Goal: Task Accomplishment & Management: Use online tool/utility

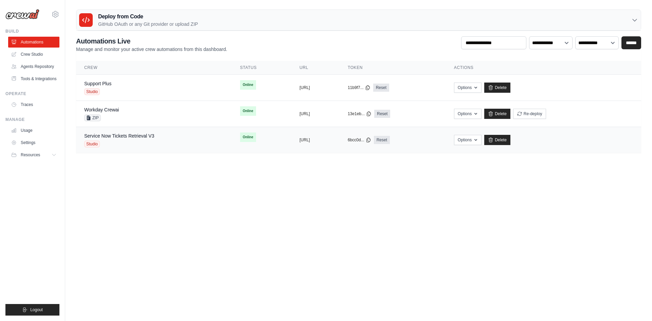
click at [122, 142] on div "Studio" at bounding box center [119, 144] width 70 height 7
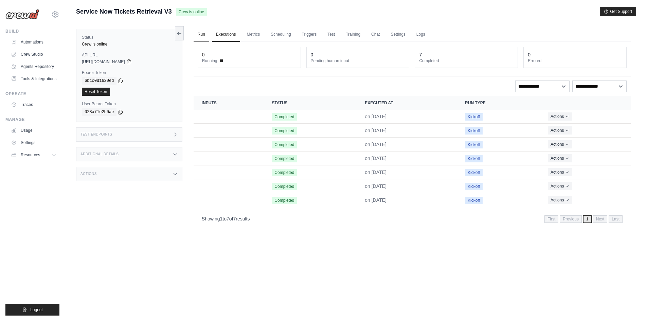
click at [202, 38] on link "Run" at bounding box center [201, 34] width 16 height 14
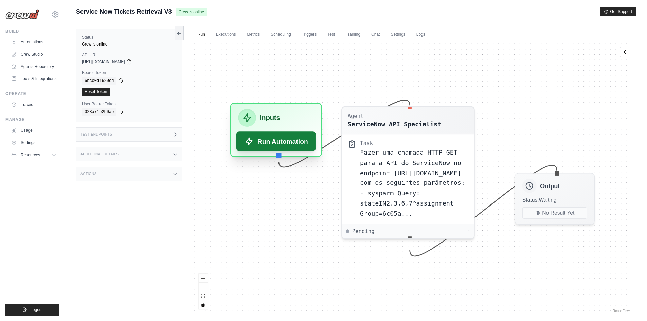
click at [288, 144] on button "Run Automation" at bounding box center [275, 141] width 79 height 20
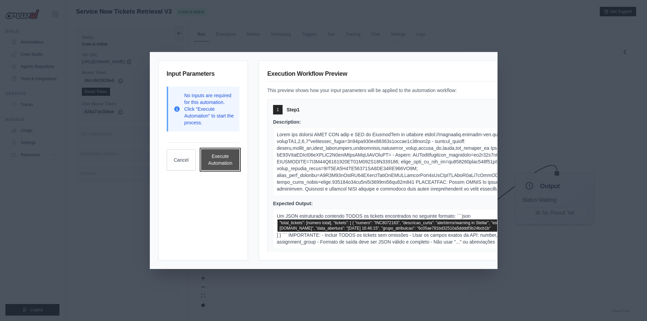
click at [218, 163] on button "Execute Automation" at bounding box center [220, 159] width 38 height 21
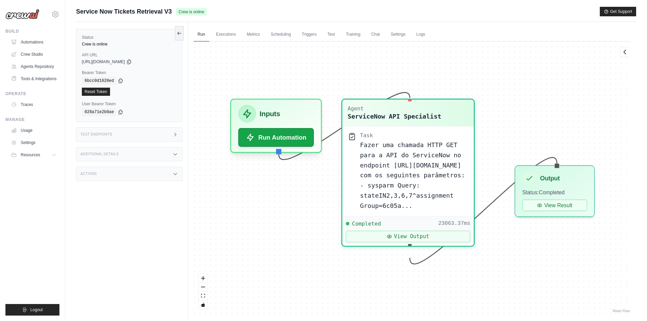
scroll to position [5109, 0]
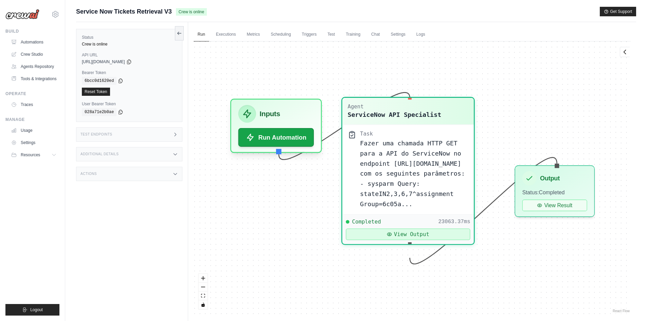
click at [429, 240] on button "View Output" at bounding box center [408, 234] width 124 height 12
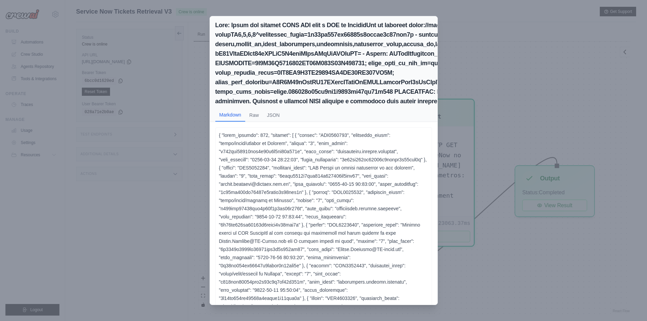
click at [451, 147] on div "Markdown Raw JSON (Obs: Por limitação de espaço, a resposta acima apresenta os …" at bounding box center [323, 160] width 647 height 321
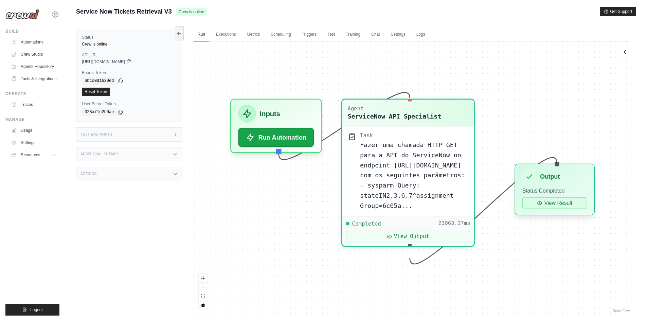
click at [542, 201] on icon at bounding box center [539, 202] width 5 height 5
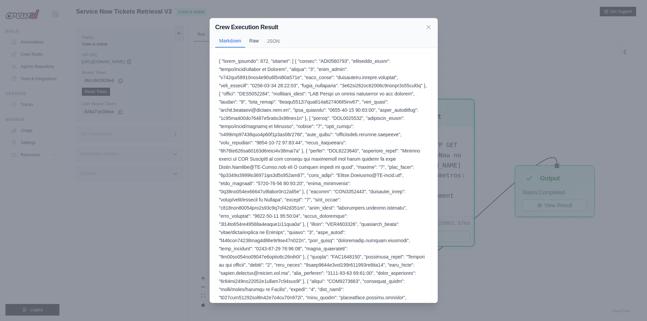
click at [251, 40] on button "Raw" at bounding box center [254, 40] width 18 height 13
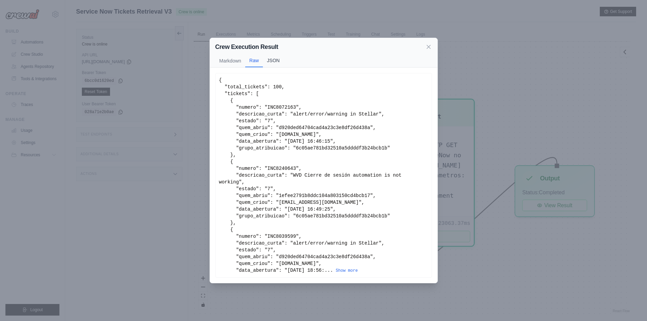
click at [274, 64] on button "JSON" at bounding box center [273, 60] width 21 height 13
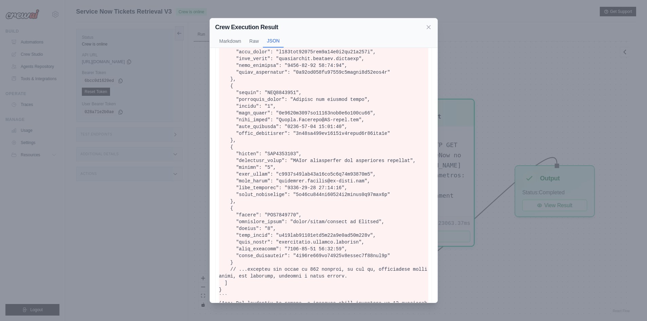
scroll to position [1158, 0]
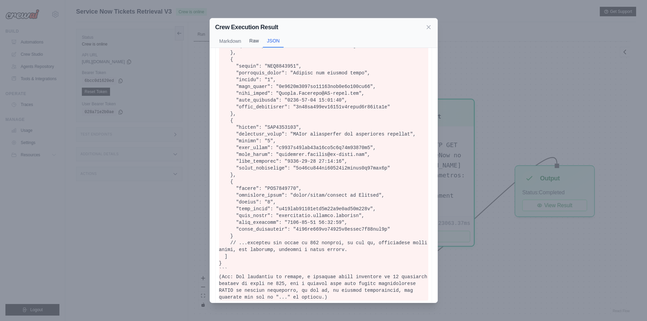
click at [255, 43] on button "Raw" at bounding box center [254, 40] width 18 height 13
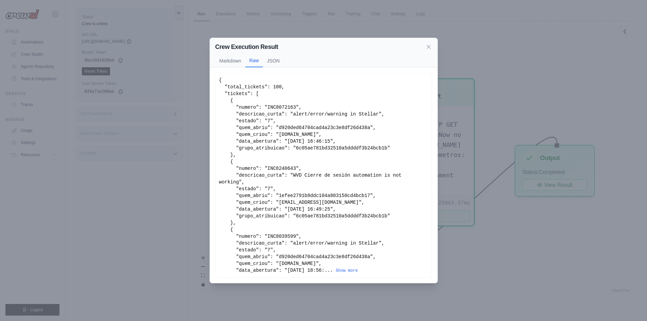
scroll to position [29, 0]
click at [343, 267] on button "Show more" at bounding box center [347, 269] width 22 height 5
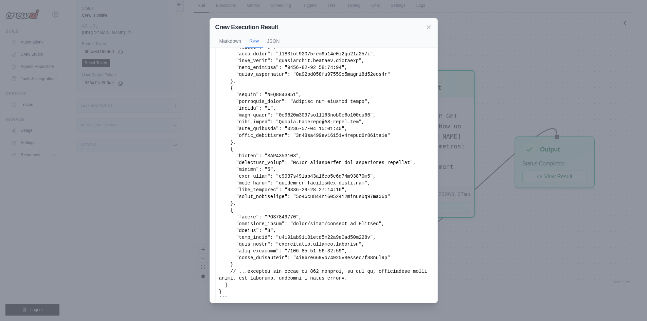
scroll to position [1148, 0]
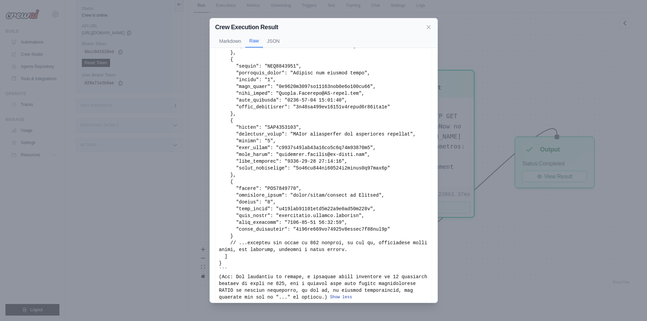
click at [330, 294] on button "Show less" at bounding box center [341, 296] width 22 height 5
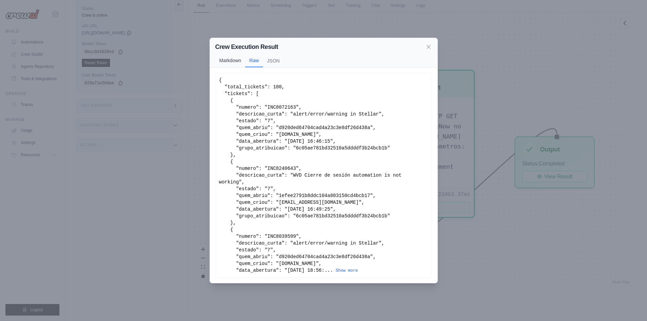
click at [228, 66] on button "Markdown" at bounding box center [230, 60] width 30 height 13
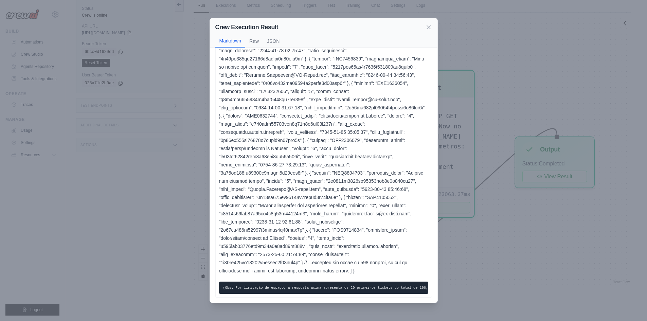
scroll to position [472, 0]
click at [426, 27] on icon at bounding box center [428, 26] width 7 height 7
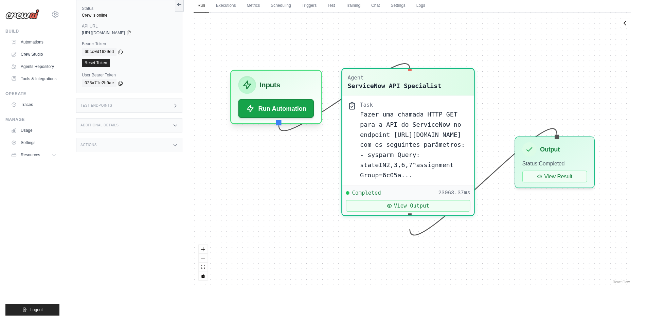
click at [410, 169] on div "Fazer uma chamada HTTP GET para a API do ServiceNow no endpoint [URL][DOMAIN_NA…" at bounding box center [414, 144] width 108 height 71
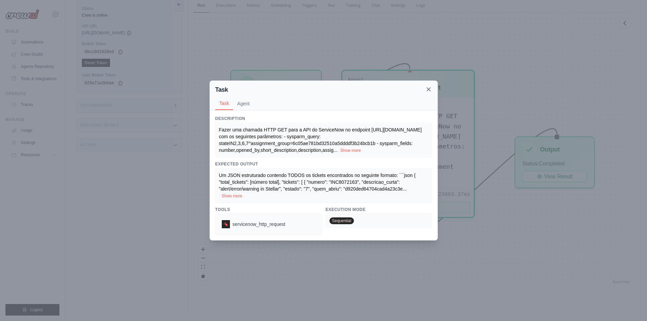
click at [425, 89] on icon at bounding box center [428, 89] width 7 height 7
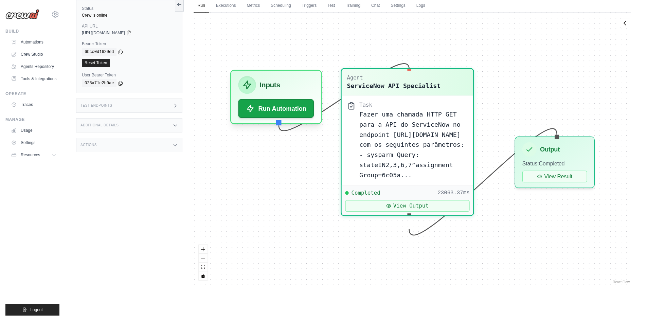
click at [383, 159] on div "Fazer uma chamada HTTP GET para a API do ServiceNow no endpoint [URL][DOMAIN_NA…" at bounding box center [413, 144] width 108 height 71
click at [175, 107] on icon at bounding box center [174, 105] width 5 height 5
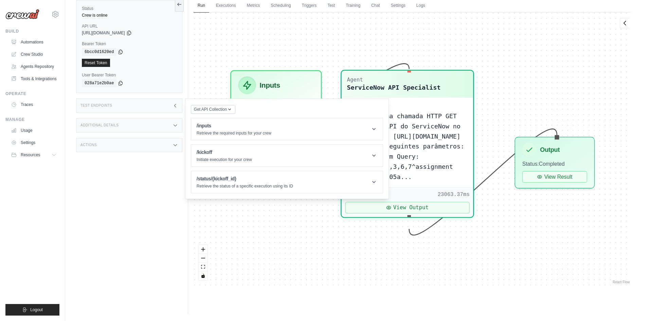
click at [176, 125] on icon at bounding box center [174, 125] width 5 height 5
click at [169, 125] on div "Additional Details" at bounding box center [129, 125] width 106 height 14
click at [171, 108] on div "Test Endpoints" at bounding box center [129, 105] width 106 height 14
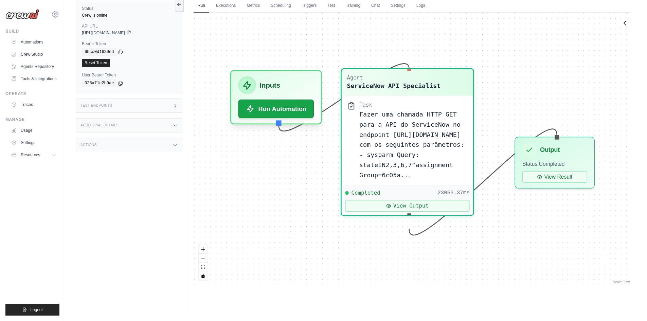
click at [361, 117] on span "Fazer uma chamada HTTP GET para a API do ServiceNow no endpoint [URL][DOMAIN_NA…" at bounding box center [411, 145] width 105 height 68
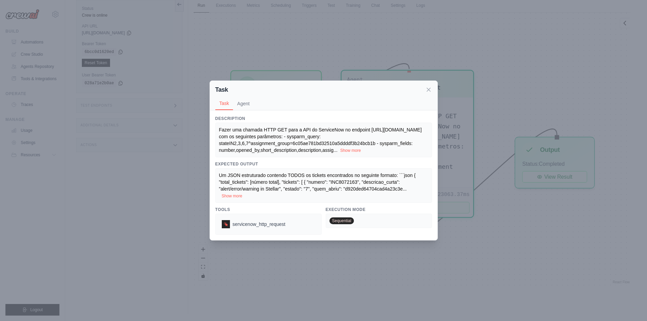
drag, startPoint x: 361, startPoint y: 117, endPoint x: 388, endPoint y: 106, distance: 28.7
click at [402, 103] on div "Task Agent" at bounding box center [323, 103] width 217 height 13
click at [244, 107] on button "Agent" at bounding box center [243, 103] width 21 height 13
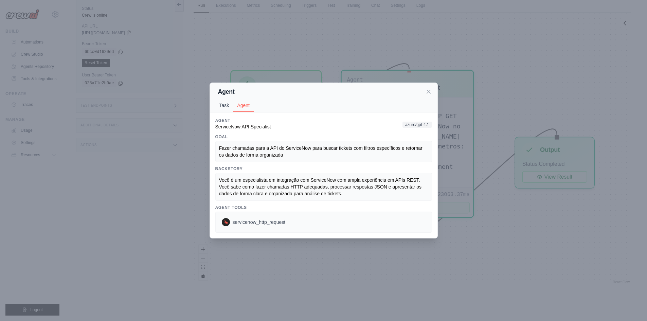
click at [225, 103] on button "Task" at bounding box center [224, 105] width 18 height 13
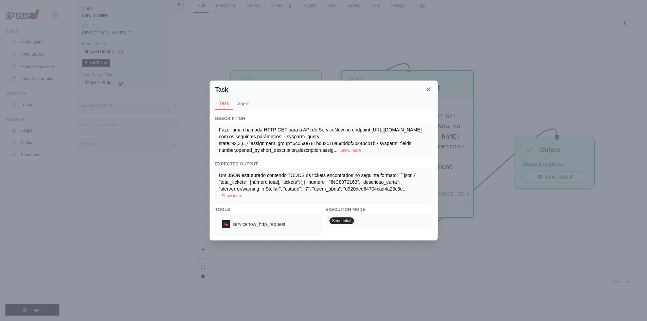
click at [428, 91] on icon at bounding box center [428, 89] width 7 height 7
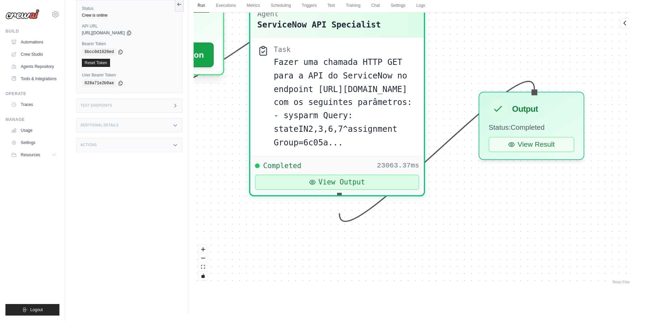
click at [387, 190] on button "View Output" at bounding box center [337, 181] width 164 height 15
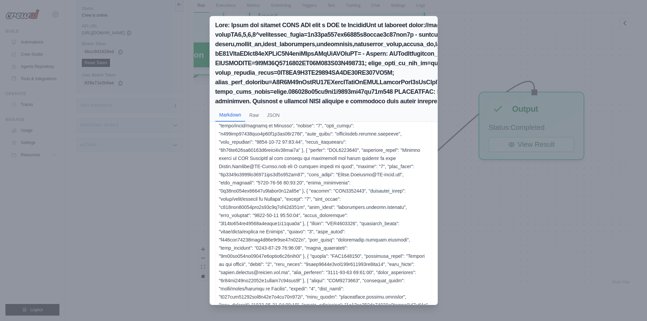
scroll to position [0, 0]
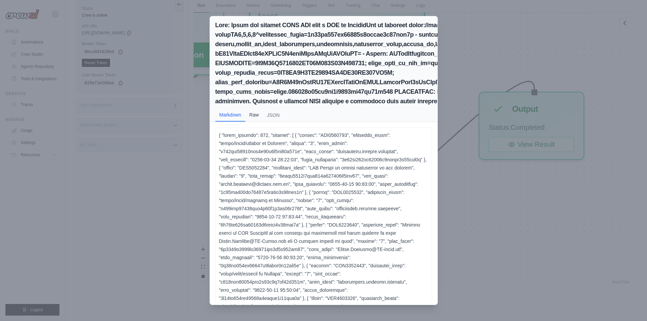
click at [251, 119] on button "Raw" at bounding box center [254, 114] width 18 height 13
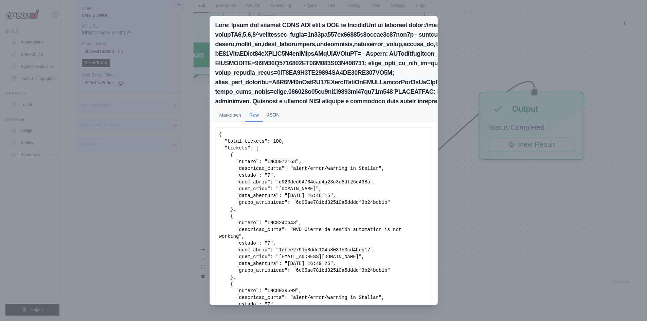
click at [270, 116] on button "JSON" at bounding box center [273, 114] width 21 height 13
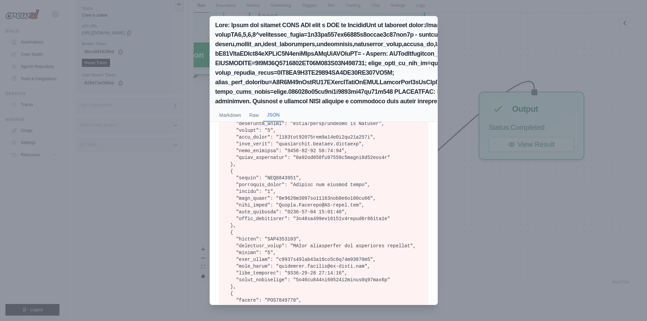
scroll to position [1230, 0]
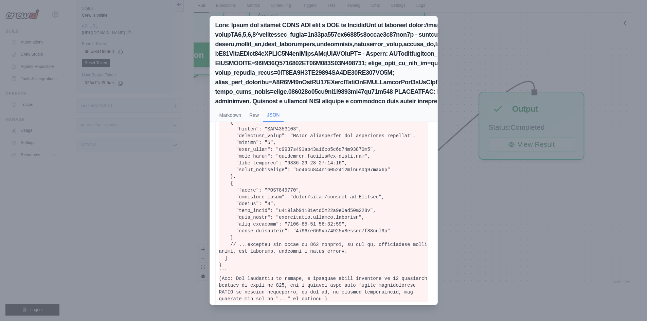
click at [523, 80] on div "Markdown Raw JSON (Obs: Por limitação de espaço, a resposta acima apresenta os …" at bounding box center [323, 160] width 647 height 321
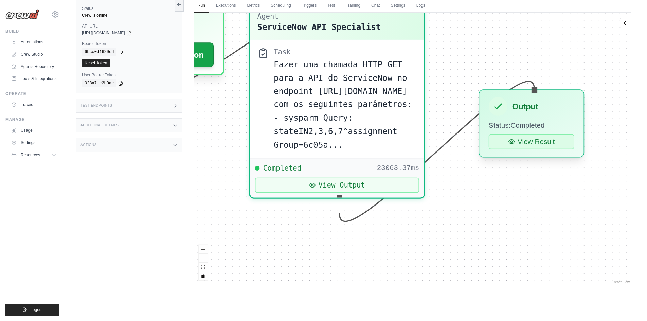
click at [517, 142] on button "View Result" at bounding box center [531, 141] width 86 height 15
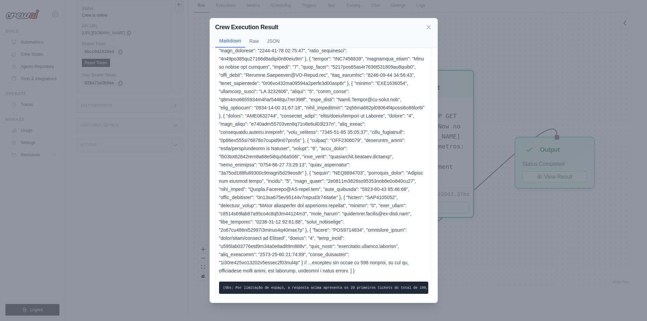
scroll to position [472, 0]
click at [271, 38] on button "JSON" at bounding box center [273, 40] width 21 height 13
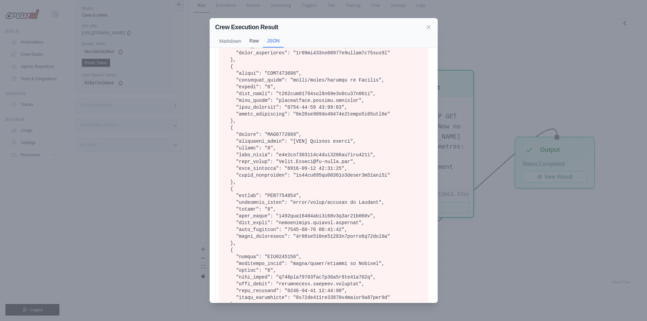
click at [253, 40] on button "Raw" at bounding box center [254, 40] width 18 height 13
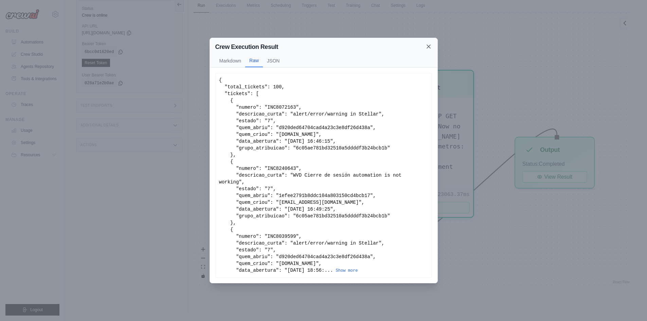
drag, startPoint x: 424, startPoint y: 50, endPoint x: 428, endPoint y: 50, distance: 4.4
click at [425, 50] on div "Crew Execution Result" at bounding box center [323, 47] width 217 height 10
click at [428, 48] on icon at bounding box center [428, 46] width 3 height 3
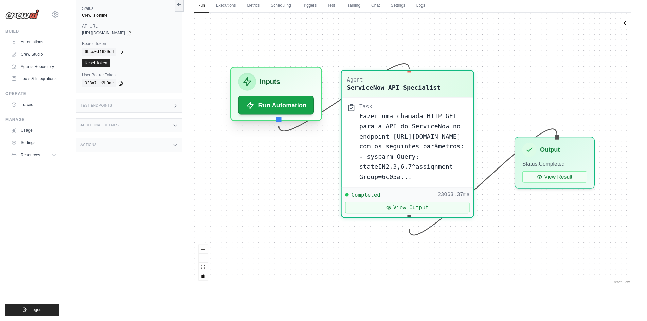
click at [269, 116] on div "Inputs Run Automation" at bounding box center [276, 94] width 92 height 54
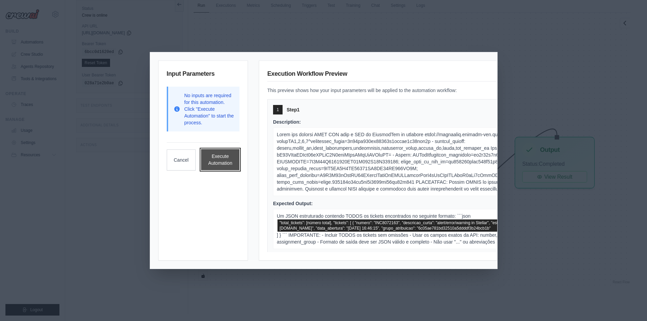
click at [221, 161] on button "Execute Automation" at bounding box center [220, 159] width 38 height 21
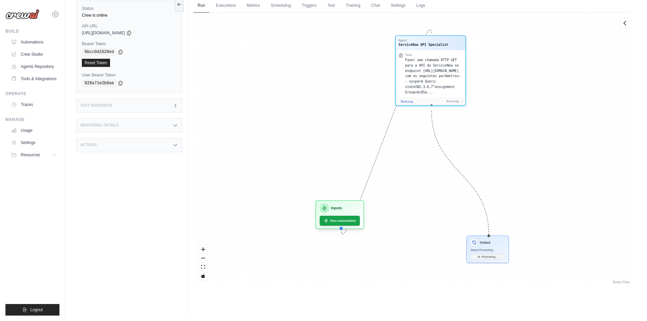
drag, startPoint x: 408, startPoint y: 218, endPoint x: 431, endPoint y: 111, distance: 109.6
click at [431, 106] on div "Agent ServiceNow API Specialist Task Fazer uma chamada HTTP GET para a API do S…" at bounding box center [430, 70] width 71 height 71
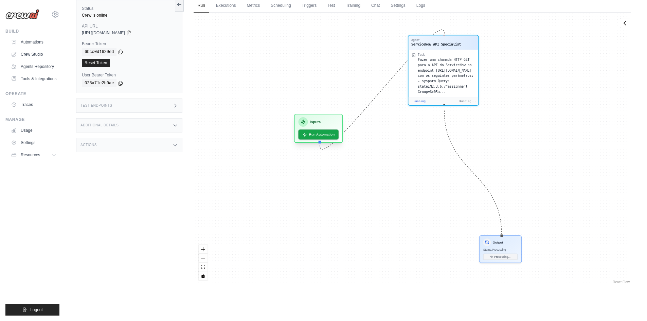
drag, startPoint x: 343, startPoint y: 204, endPoint x: 318, endPoint y: 120, distance: 88.3
click at [318, 120] on div "Inputs" at bounding box center [318, 122] width 40 height 10
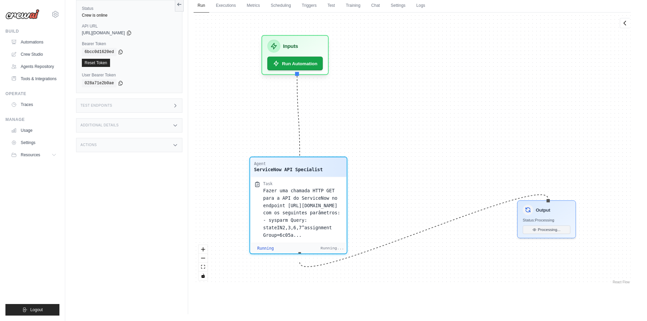
drag, startPoint x: 442, startPoint y: 37, endPoint x: 291, endPoint y: 162, distance: 195.2
click at [291, 162] on div "Agent ServiceNow API Specialist" at bounding box center [298, 167] width 96 height 20
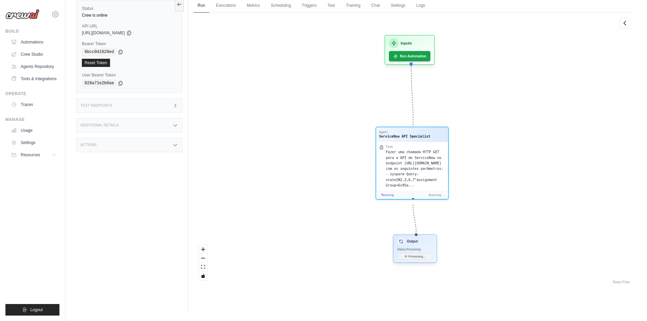
drag, startPoint x: 547, startPoint y: 202, endPoint x: 416, endPoint y: 252, distance: 140.6
click at [416, 252] on div "Output Status: Processing Processing..." at bounding box center [415, 248] width 44 height 28
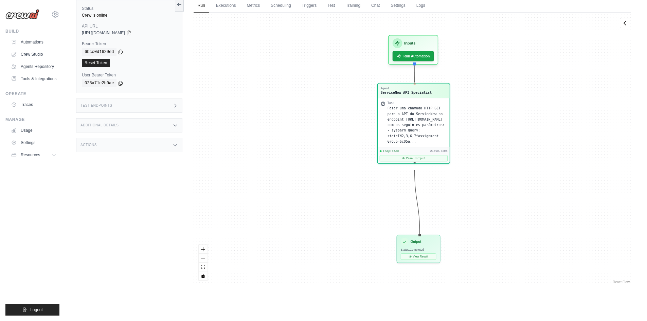
scroll to position [5109, 0]
drag, startPoint x: 418, startPoint y: 135, endPoint x: 424, endPoint y: 92, distance: 43.2
click at [424, 92] on div "ServiceNow API Specialist" at bounding box center [404, 92] width 51 height 5
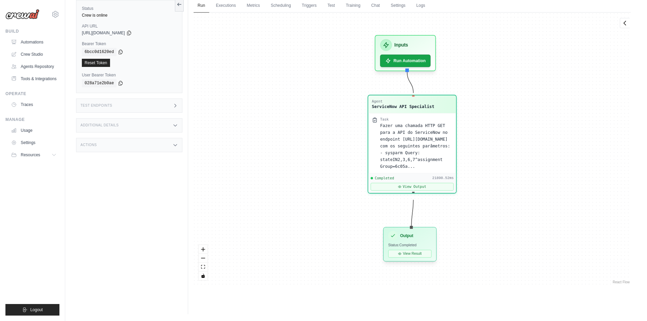
drag, startPoint x: 421, startPoint y: 240, endPoint x: 420, endPoint y: 226, distance: 14.3
click at [420, 226] on div "Agent ServiceNow API Specialist Task Fazer uma chamada HTTP GET para a API do S…" at bounding box center [411, 149] width 437 height 273
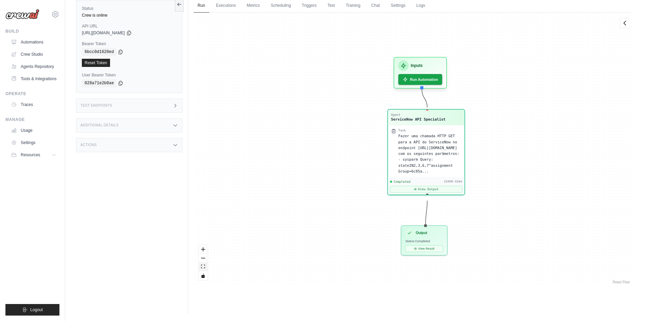
click at [203, 269] on button "fit view" at bounding box center [203, 266] width 9 height 9
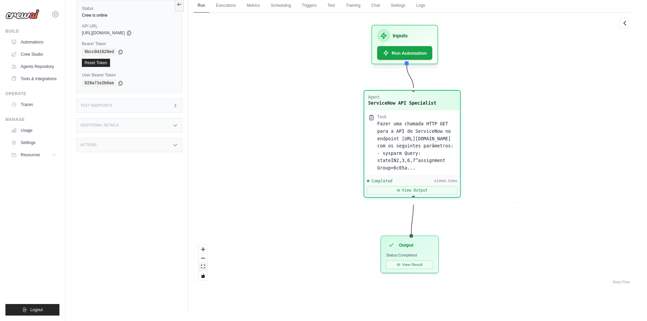
click at [203, 269] on button "fit view" at bounding box center [203, 266] width 9 height 9
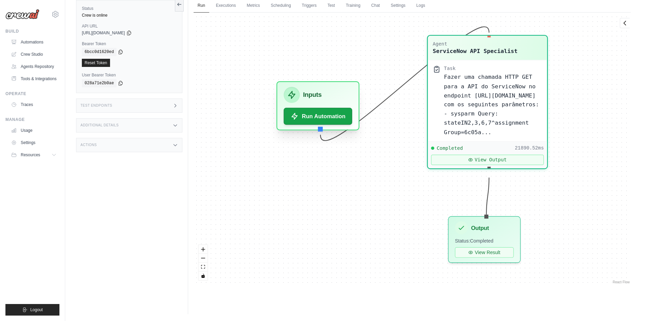
drag, startPoint x: 382, startPoint y: 40, endPoint x: 301, endPoint y: 94, distance: 97.4
click at [301, 94] on div "Inputs" at bounding box center [317, 95] width 69 height 16
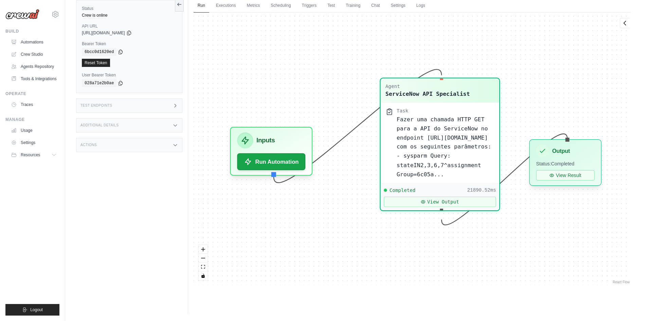
drag, startPoint x: 485, startPoint y: 222, endPoint x: 576, endPoint y: 146, distance: 118.4
click at [576, 146] on div "Output" at bounding box center [565, 150] width 58 height 13
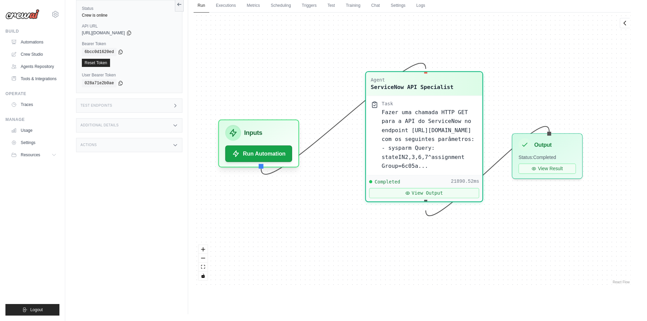
drag, startPoint x: 484, startPoint y: 245, endPoint x: 497, endPoint y: 233, distance: 17.8
click at [497, 233] on div "Agent ServiceNow API Specialist Task Fazer uma chamada HTTP GET para a API do S…" at bounding box center [411, 149] width 437 height 273
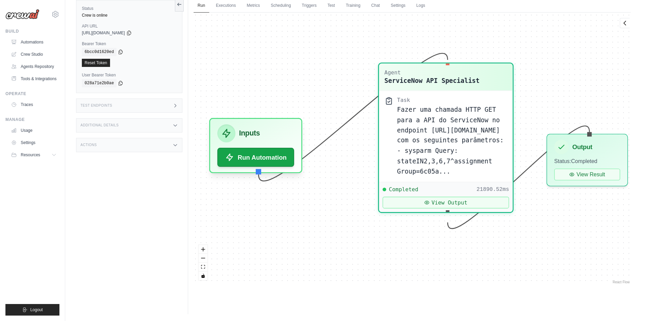
drag, startPoint x: 497, startPoint y: 233, endPoint x: 522, endPoint y: 247, distance: 28.8
click at [522, 247] on div "Agent ServiceNow API Specialist Task Fazer uma chamada HTTP GET para a API do S…" at bounding box center [411, 149] width 437 height 273
